Goal: Task Accomplishment & Management: Manage account settings

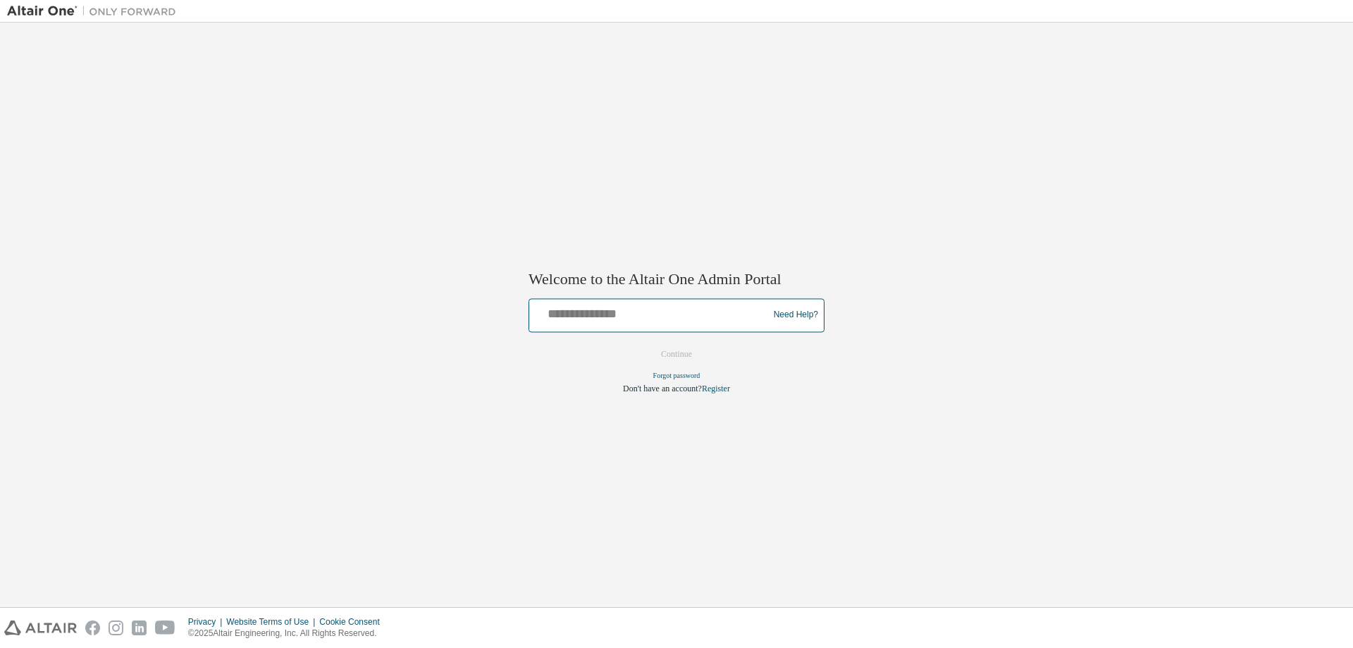
click at [693, 314] on input "text" at bounding box center [651, 312] width 232 height 20
type input "**********"
click at [671, 354] on button "Continue" at bounding box center [676, 353] width 61 height 21
click at [617, 313] on input "text" at bounding box center [651, 312] width 232 height 20
type input "**********"
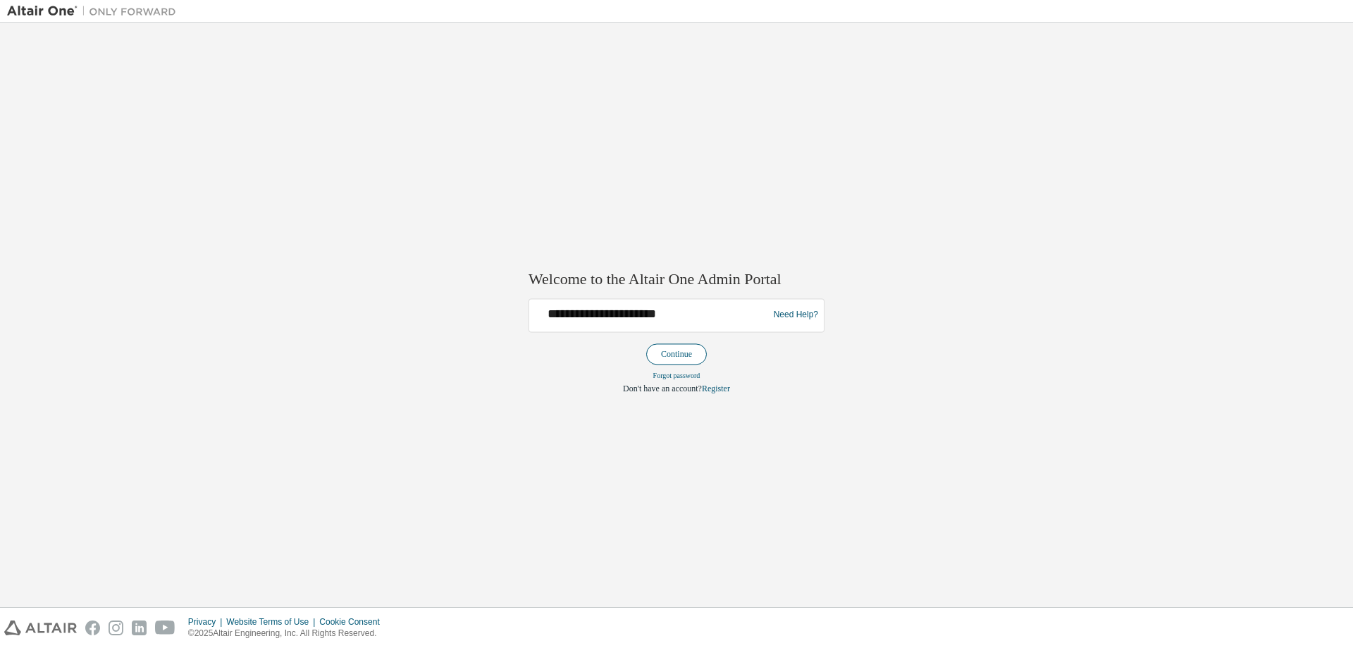
click at [667, 352] on button "Continue" at bounding box center [676, 353] width 61 height 21
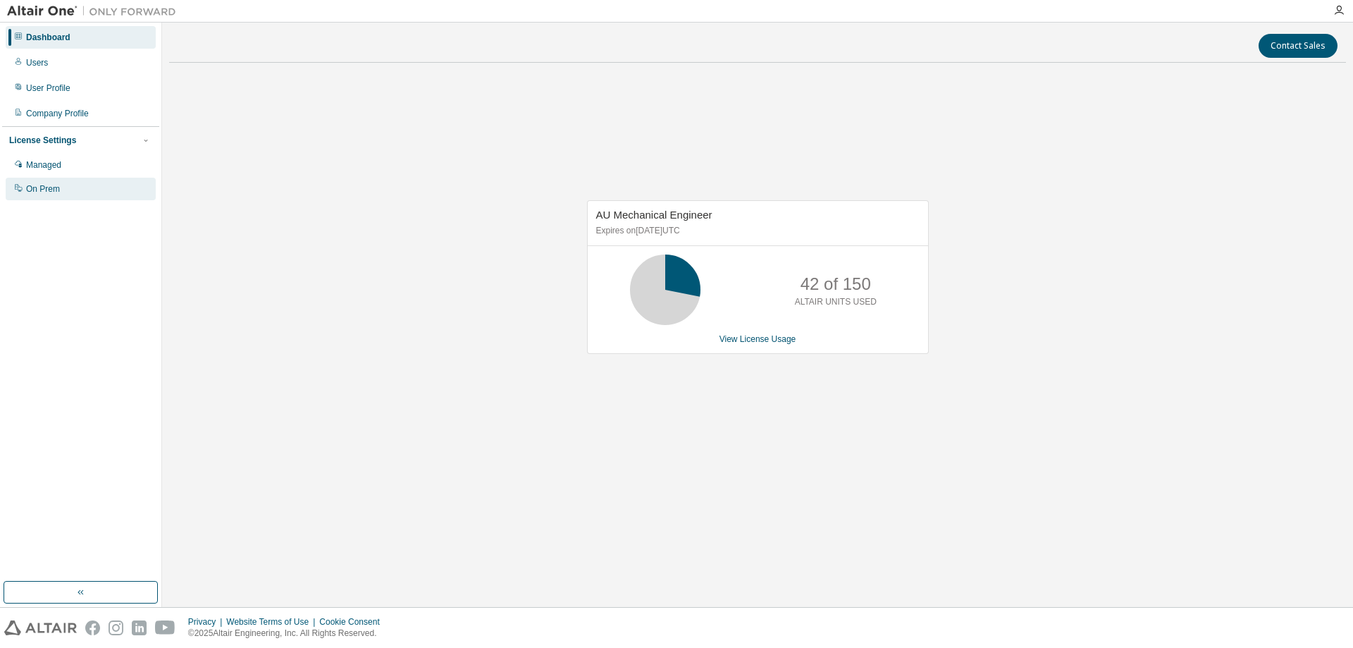
click at [42, 191] on div "On Prem" at bounding box center [43, 188] width 34 height 11
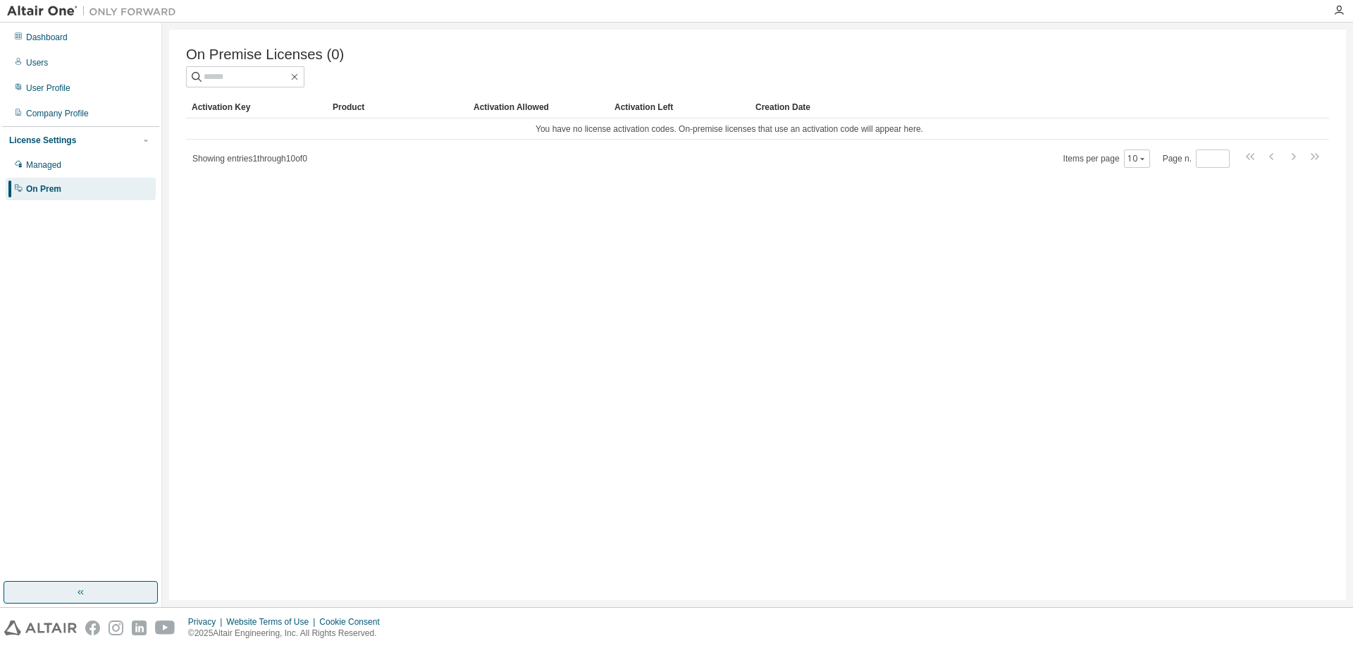
click at [79, 596] on icon "button" at bounding box center [80, 591] width 11 height 11
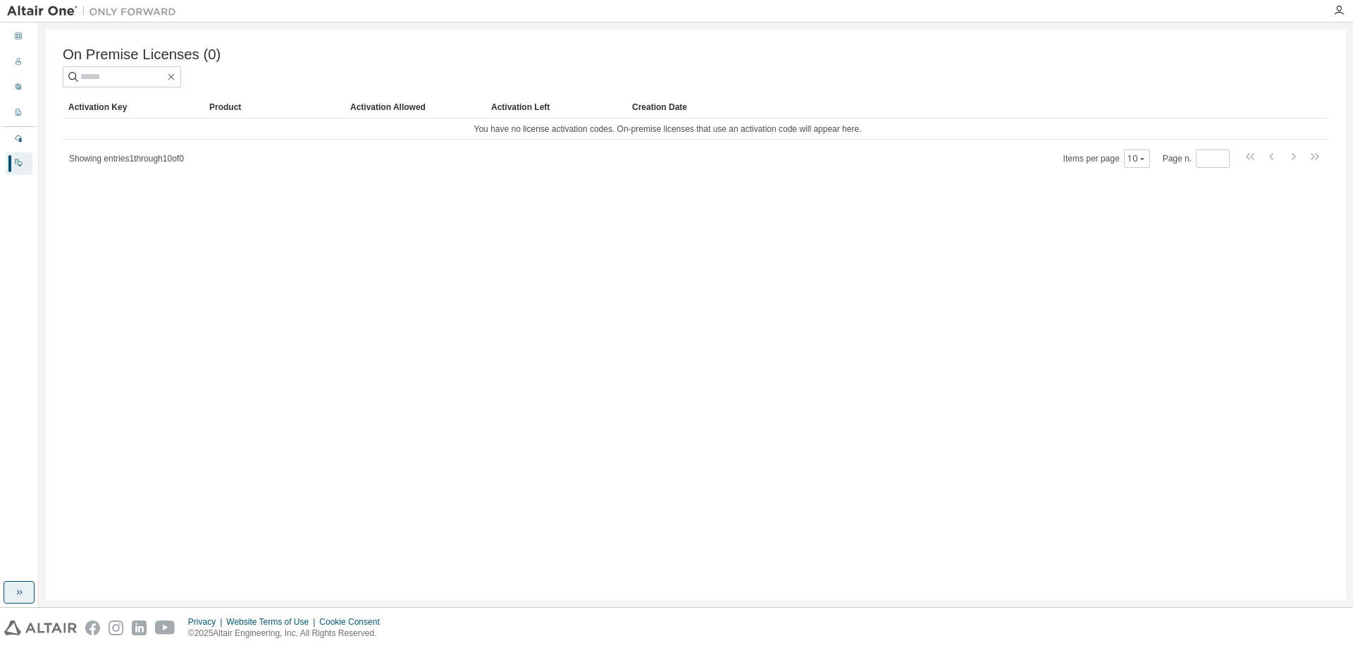
click at [18, 588] on icon "button" at bounding box center [18, 591] width 11 height 11
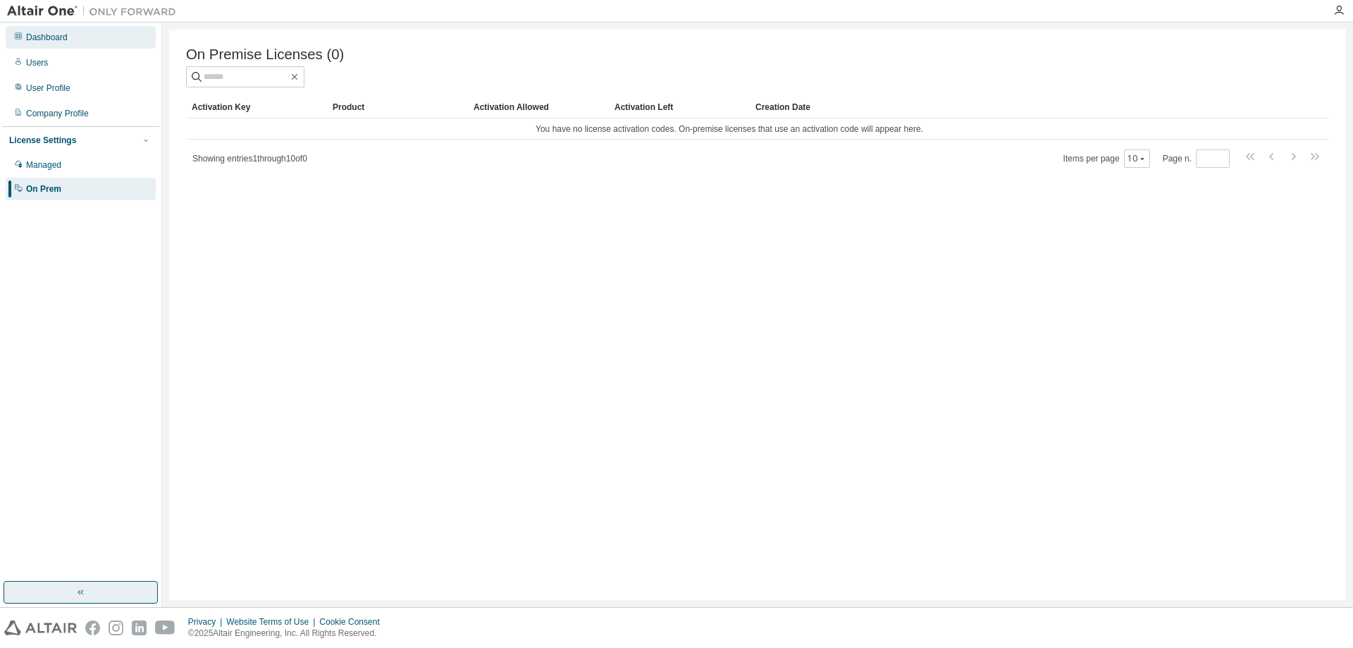
click at [46, 38] on div "Dashboard" at bounding box center [47, 37] width 42 height 11
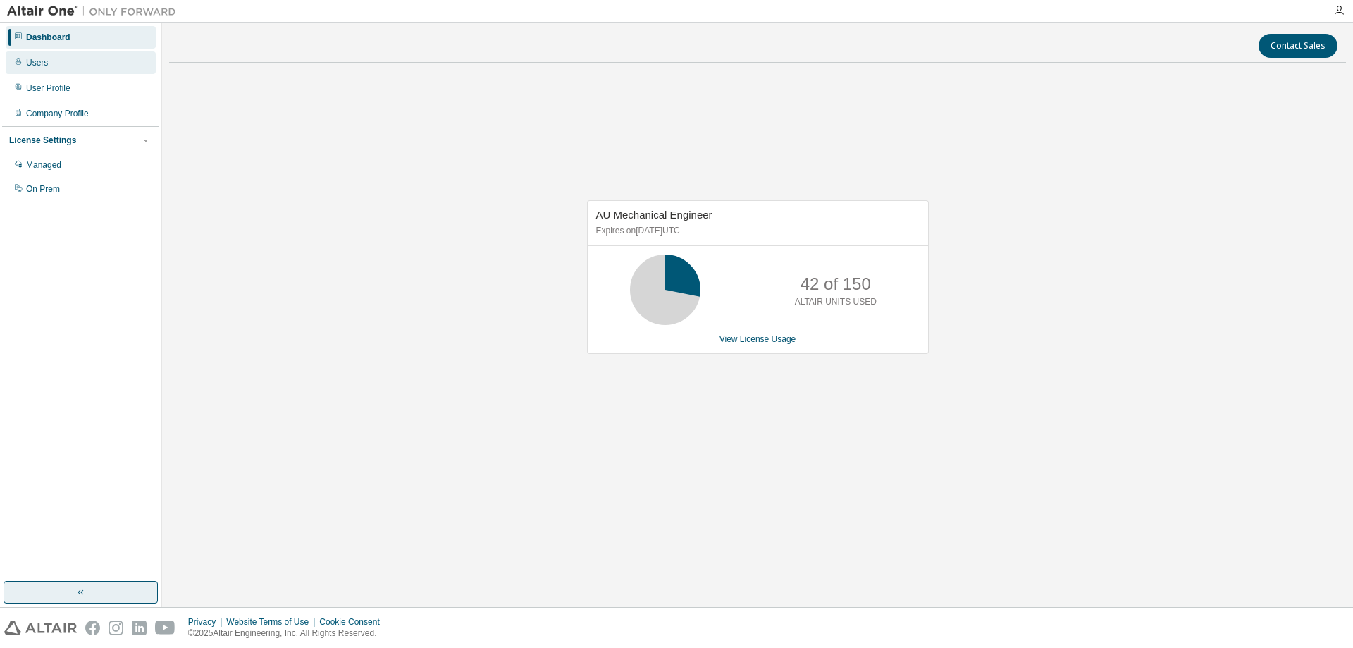
click at [42, 58] on div "Users" at bounding box center [37, 62] width 22 height 11
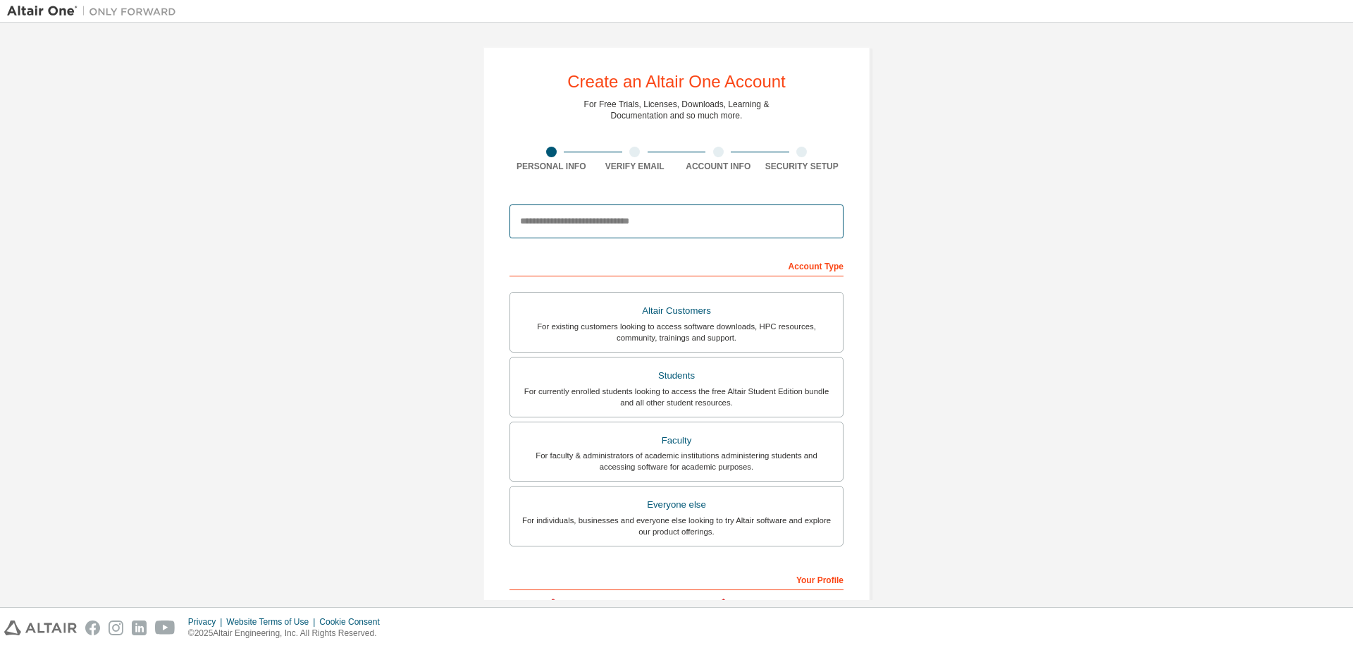
click at [665, 222] on input "email" at bounding box center [677, 221] width 334 height 34
type input "**********"
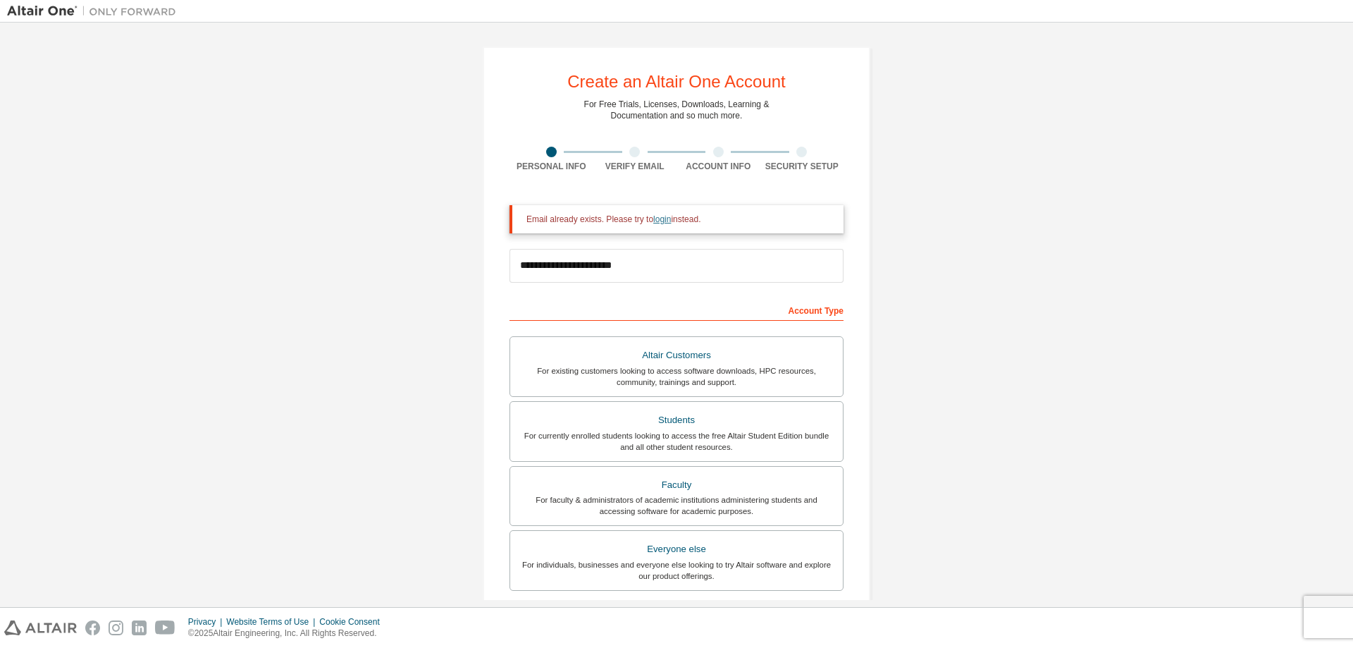
click at [653, 218] on link "login" at bounding box center [662, 219] width 18 height 10
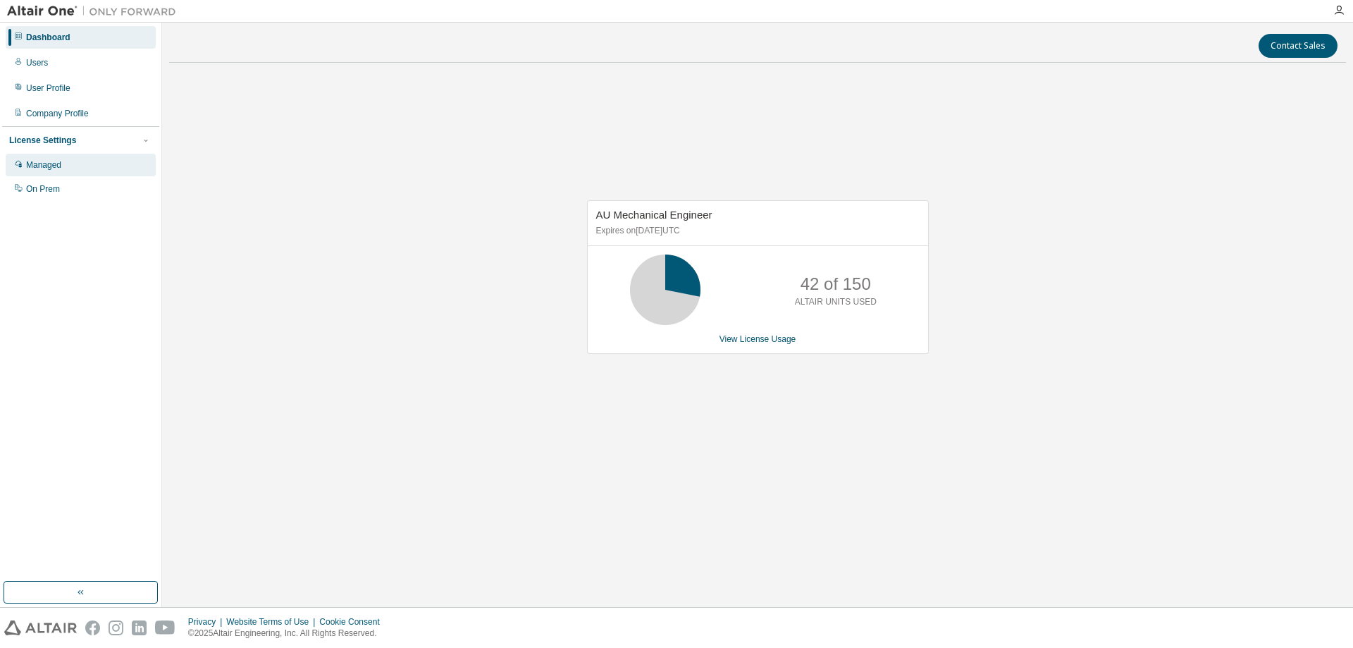
click at [44, 167] on div "Managed" at bounding box center [43, 164] width 35 height 11
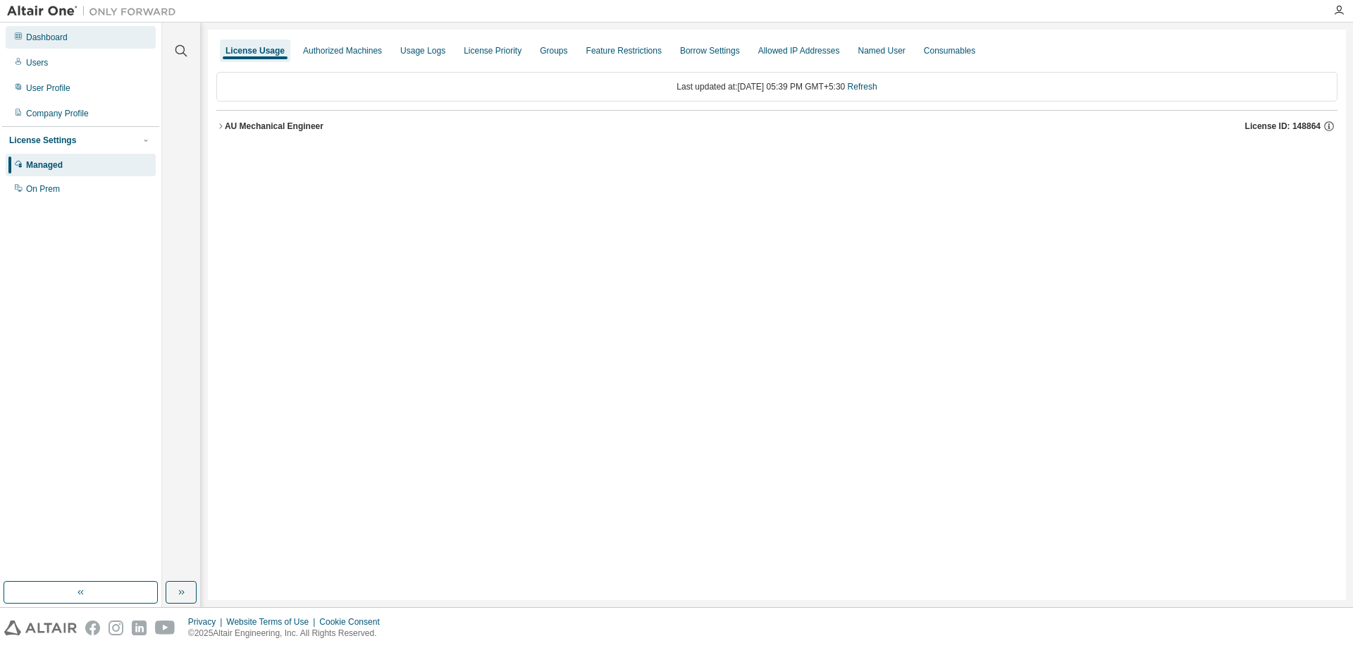
click at [31, 38] on div "Dashboard" at bounding box center [47, 37] width 42 height 11
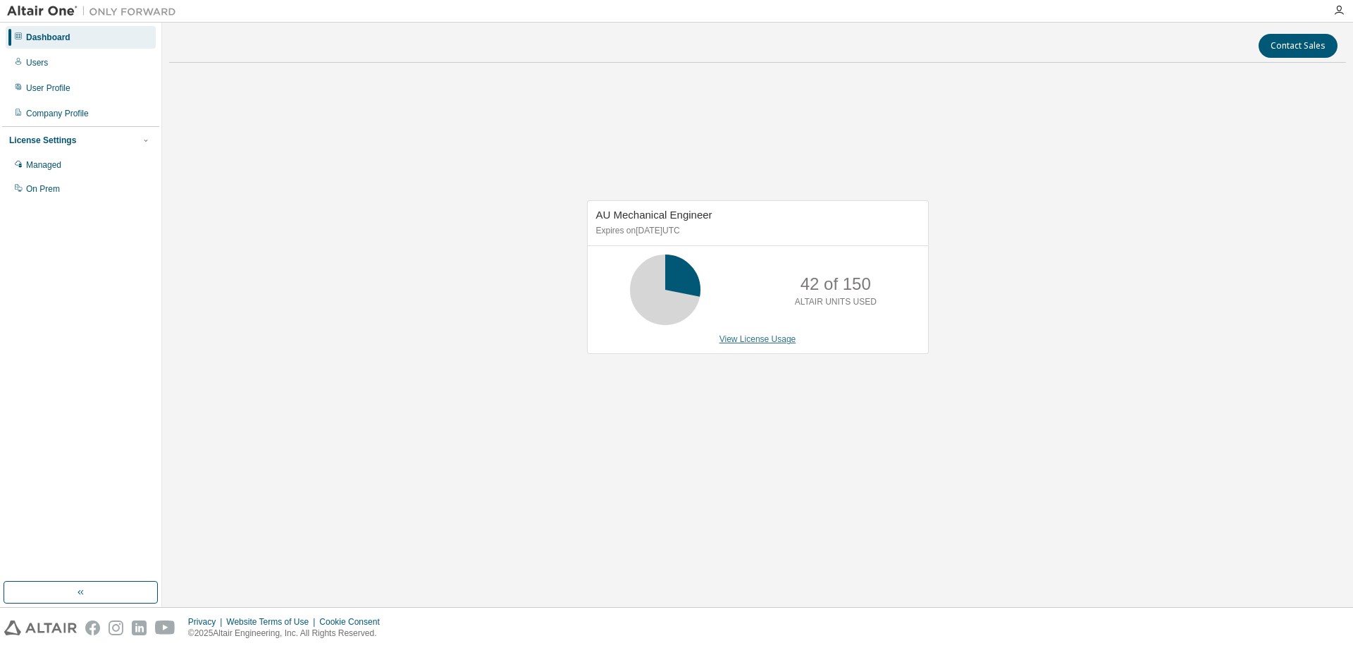
click at [770, 339] on link "View License Usage" at bounding box center [758, 339] width 77 height 10
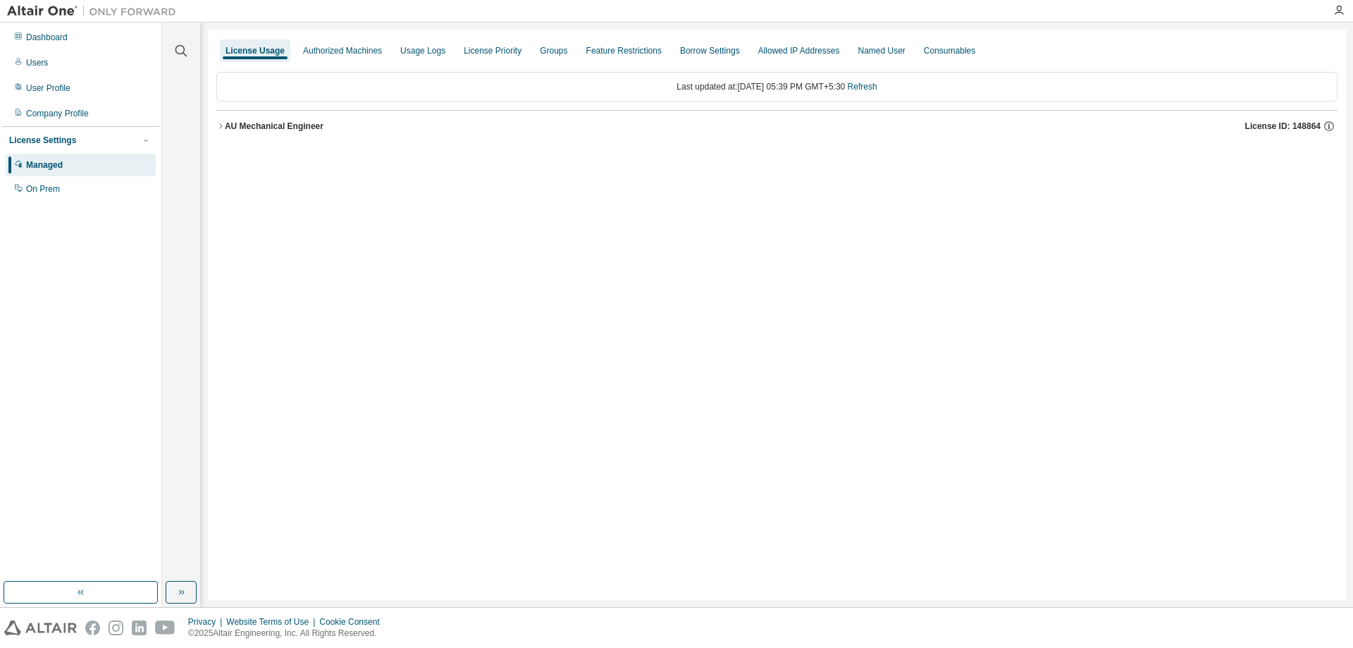
click at [221, 128] on icon "button" at bounding box center [220, 126] width 8 height 8
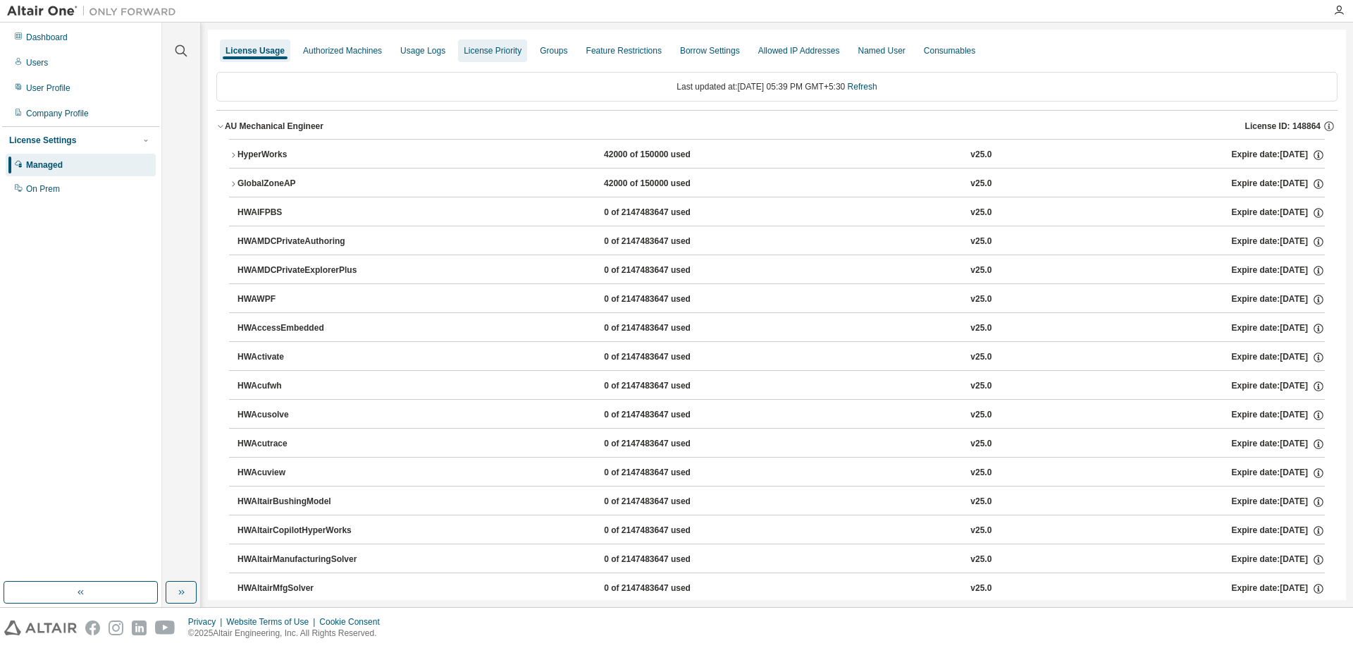
click at [501, 56] on div "License Priority" at bounding box center [493, 50] width 58 height 11
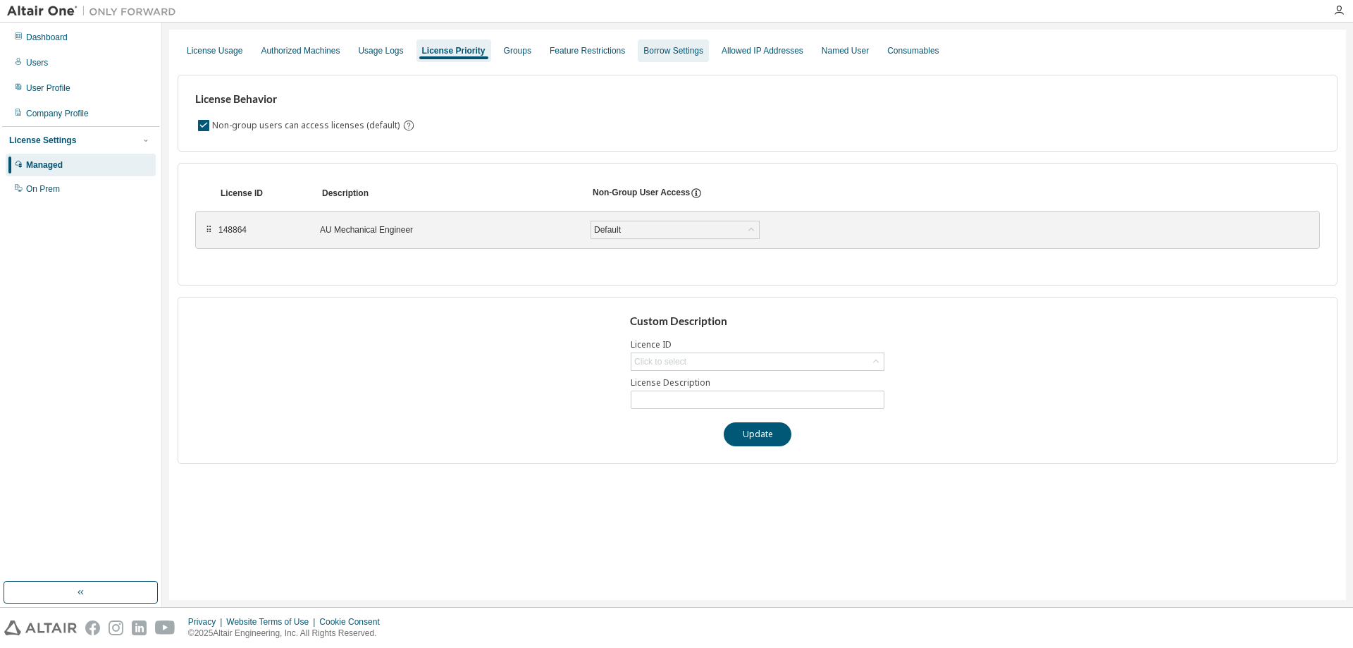
click at [661, 60] on div "Borrow Settings" at bounding box center [673, 50] width 71 height 23
